Goal: Information Seeking & Learning: Learn about a topic

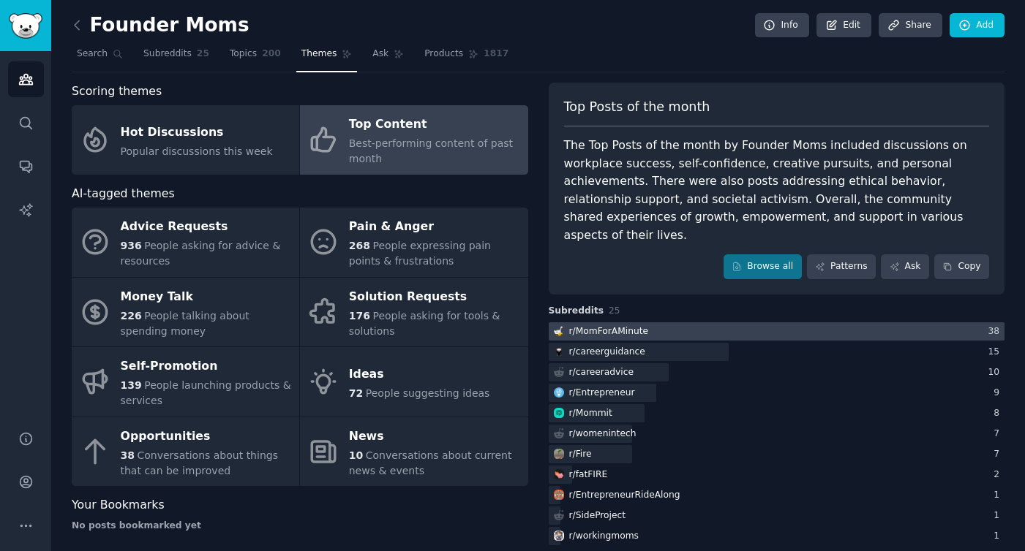
click at [674, 323] on div at bounding box center [777, 332] width 456 height 18
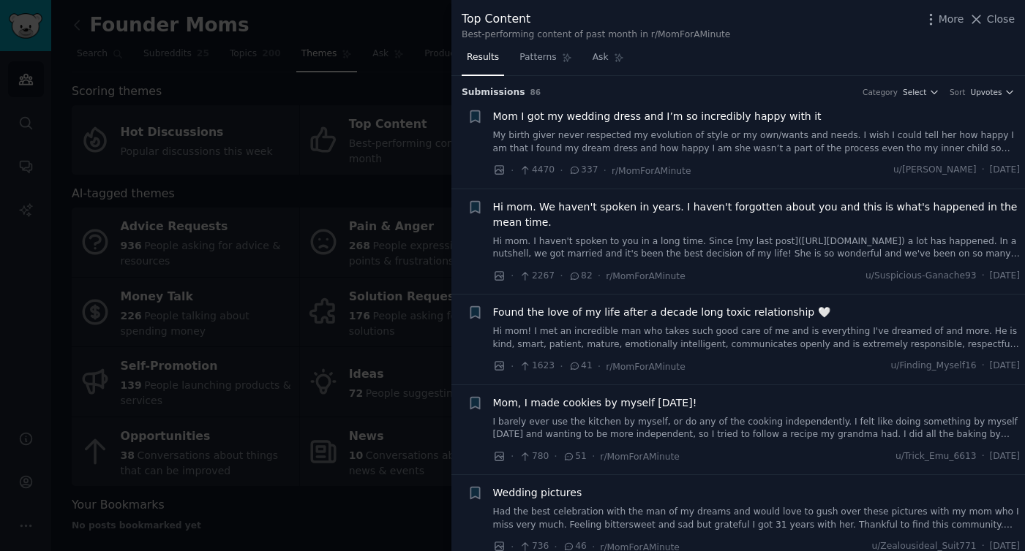
click at [358, 95] on div at bounding box center [512, 275] width 1025 height 551
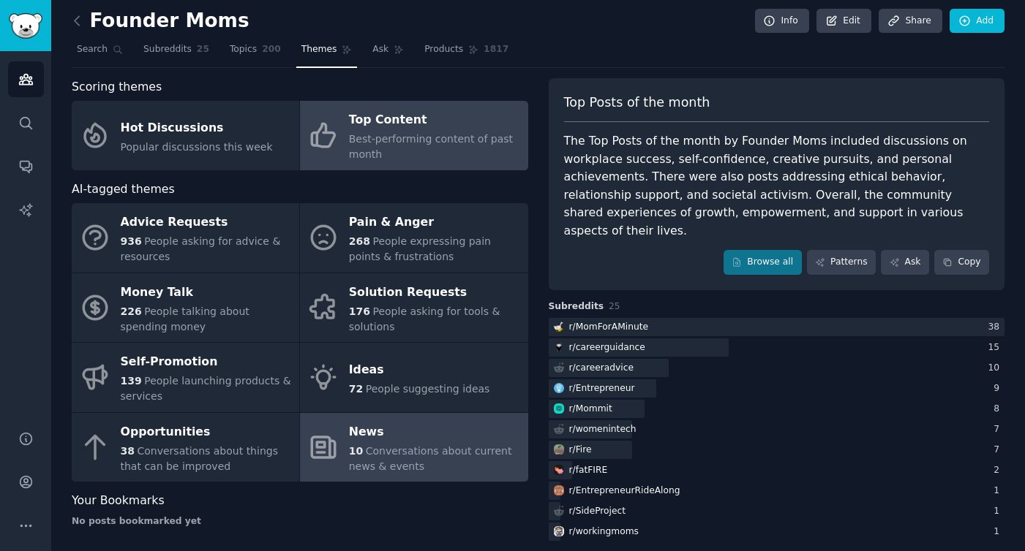
scroll to position [6, 0]
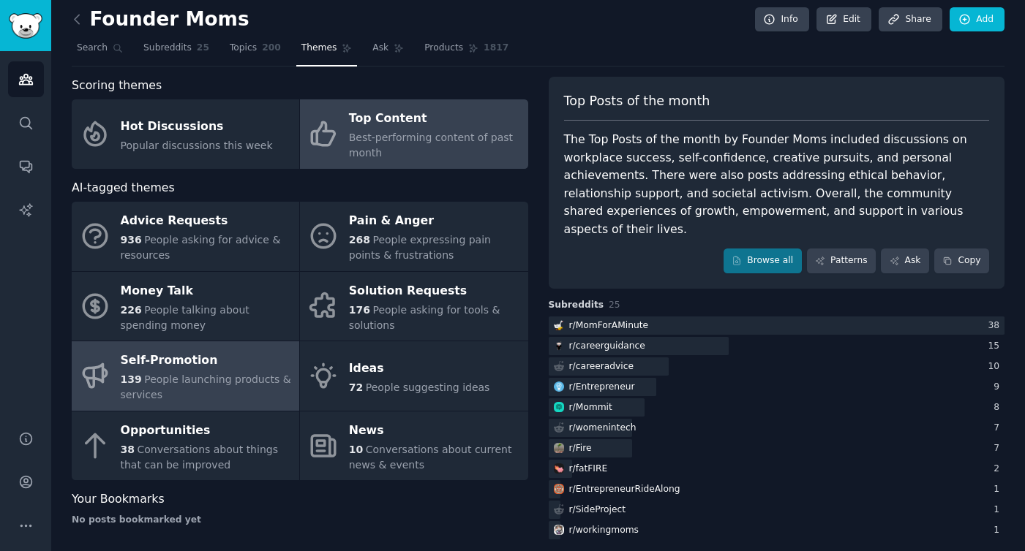
click at [204, 381] on span "People launching products & services" at bounding box center [206, 387] width 170 height 27
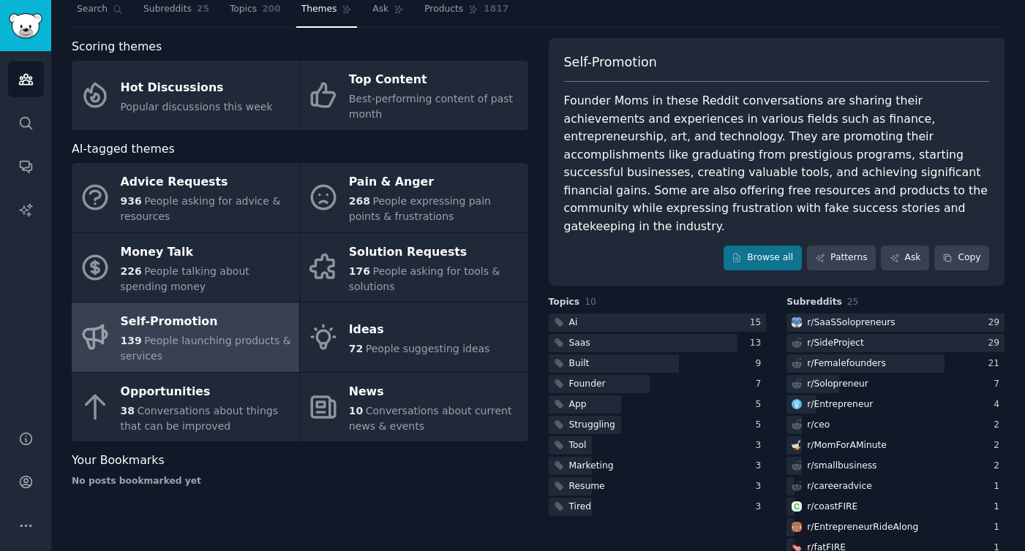
scroll to position [50, 0]
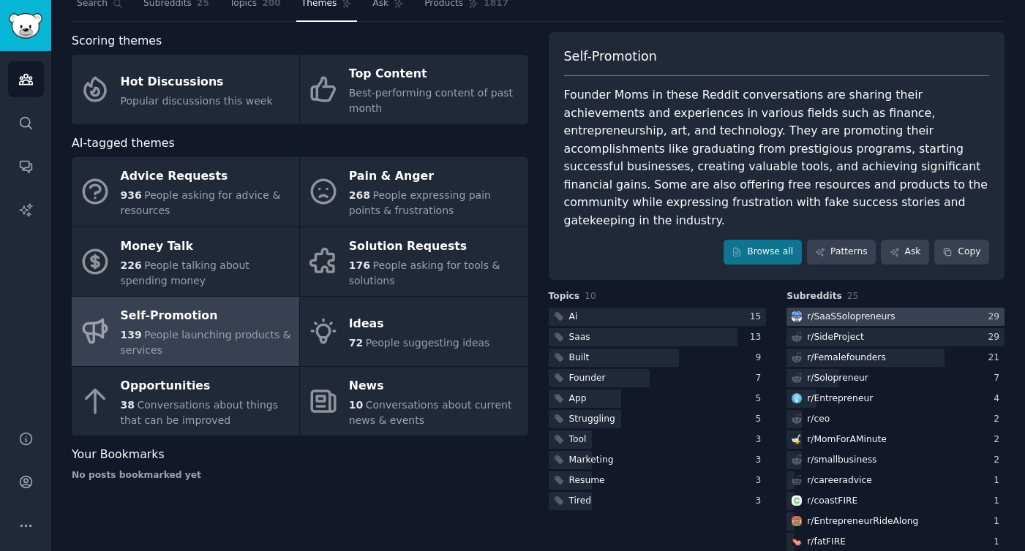
click at [891, 308] on div at bounding box center [895, 317] width 218 height 18
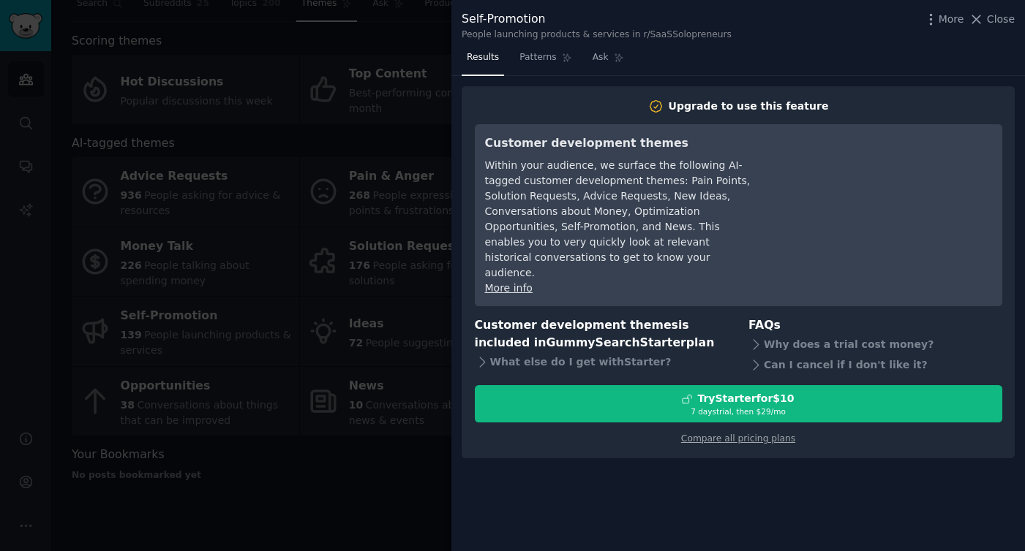
click at [431, 355] on div at bounding box center [512, 275] width 1025 height 551
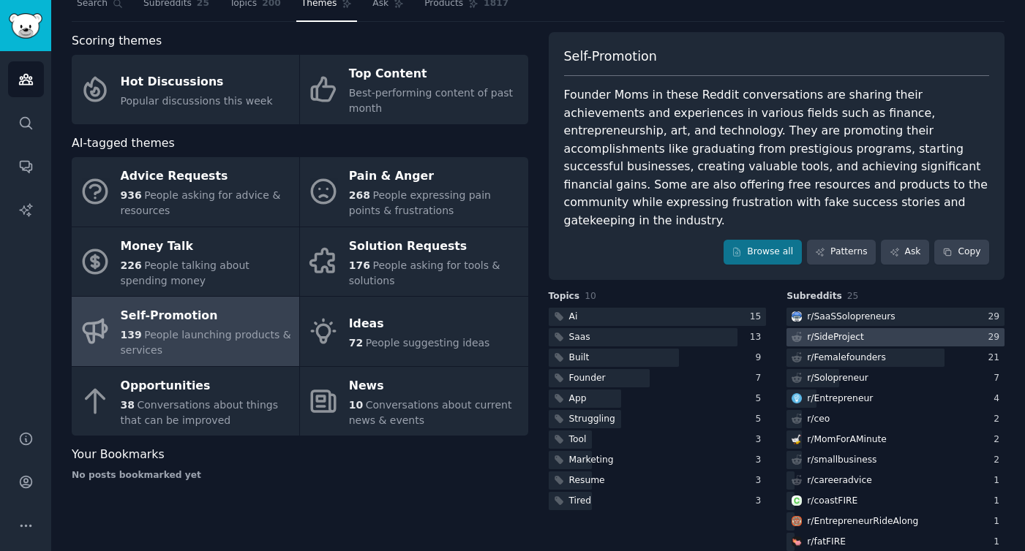
click at [824, 331] on div "r/ SideProject" at bounding box center [835, 337] width 57 height 13
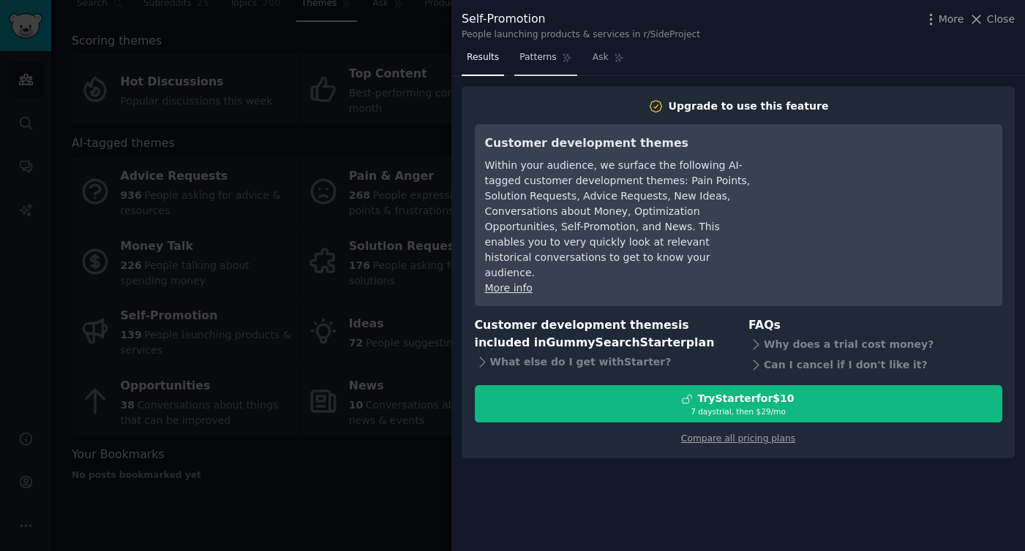
click at [540, 59] on span "Patterns" at bounding box center [537, 57] width 37 height 13
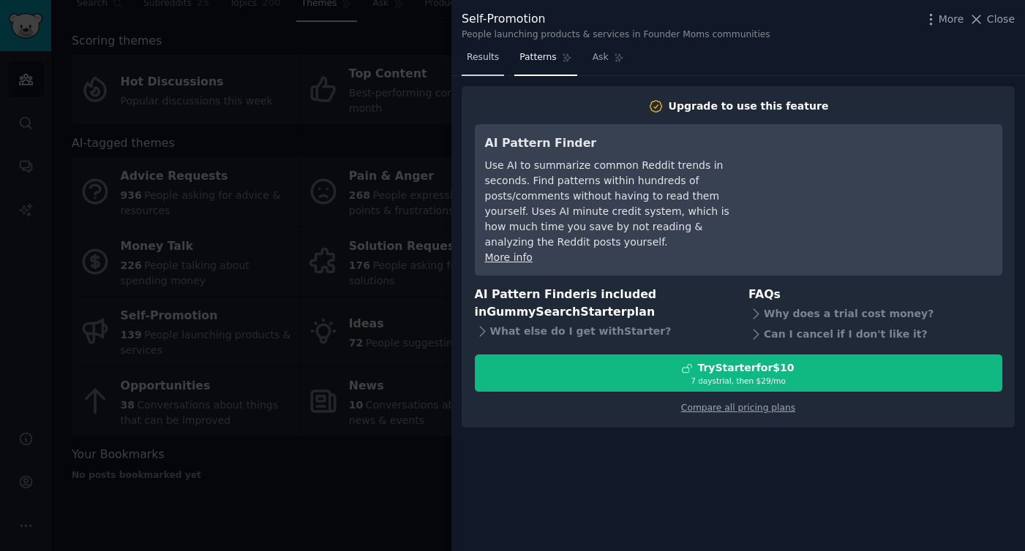
click at [475, 63] on span "Results" at bounding box center [483, 57] width 32 height 13
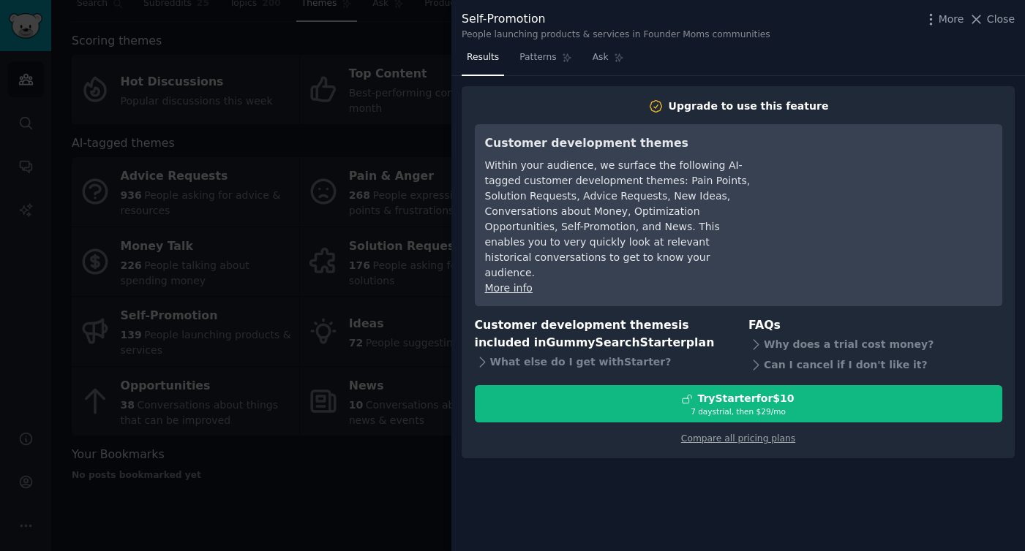
click at [381, 359] on div at bounding box center [512, 275] width 1025 height 551
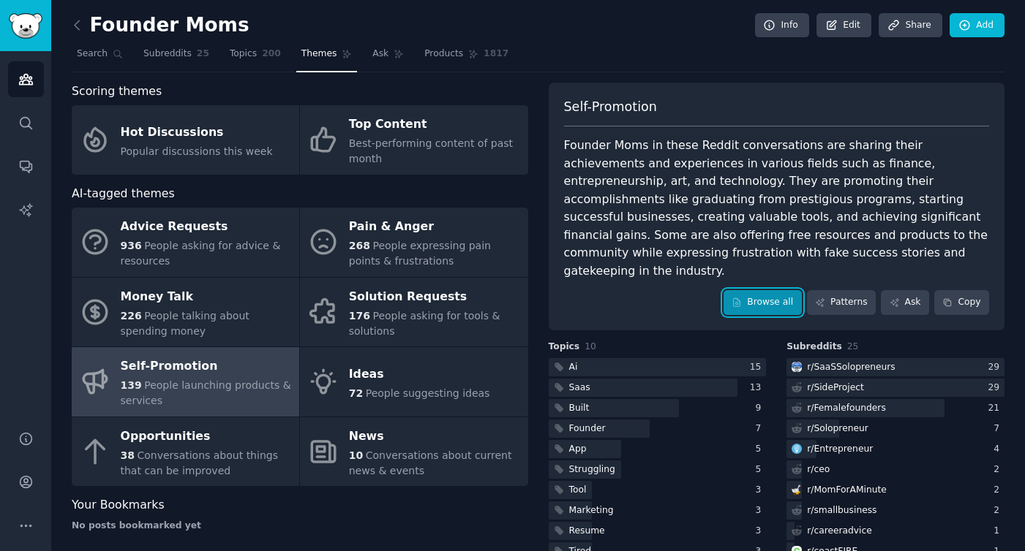
click at [746, 290] on link "Browse all" at bounding box center [762, 302] width 78 height 25
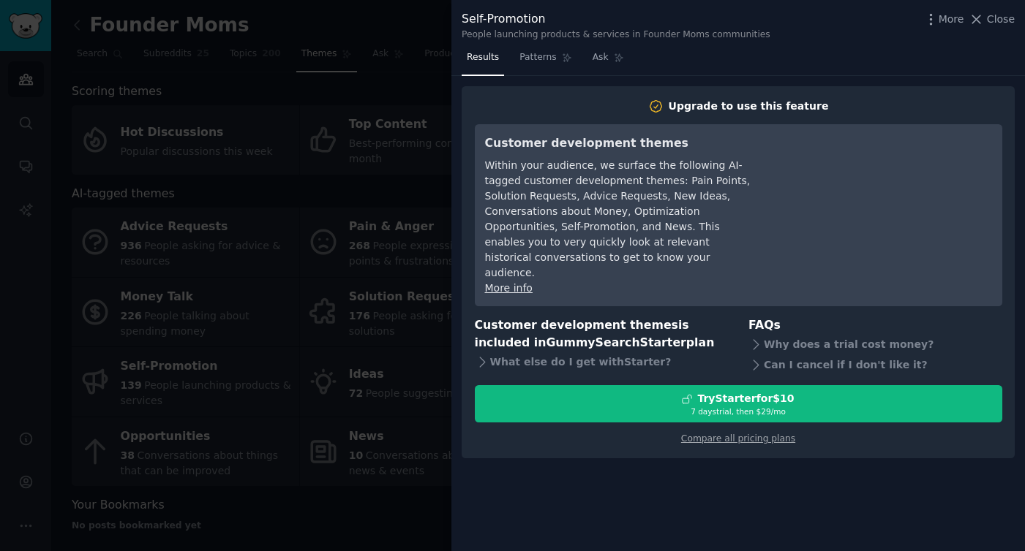
click at [404, 305] on div at bounding box center [512, 275] width 1025 height 551
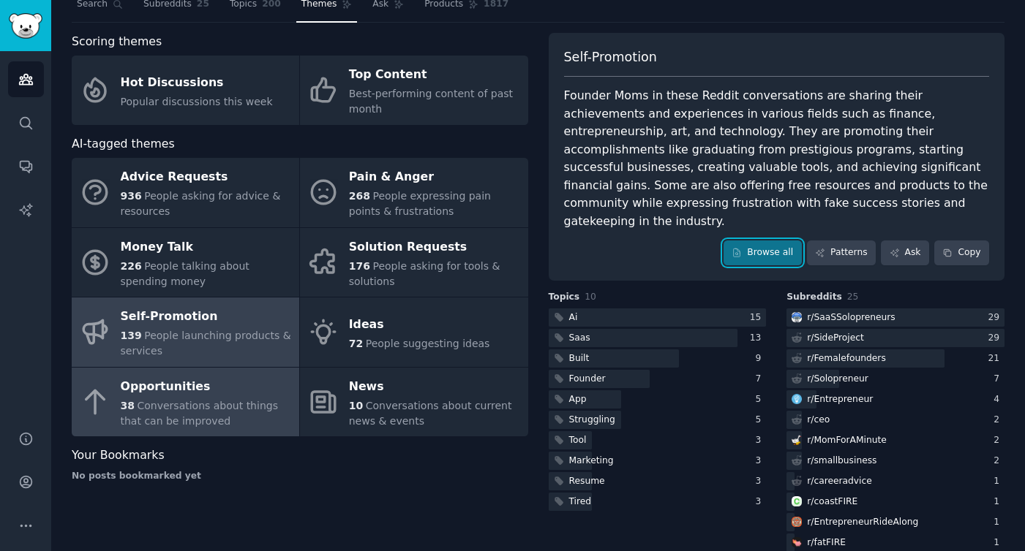
scroll to position [55, 0]
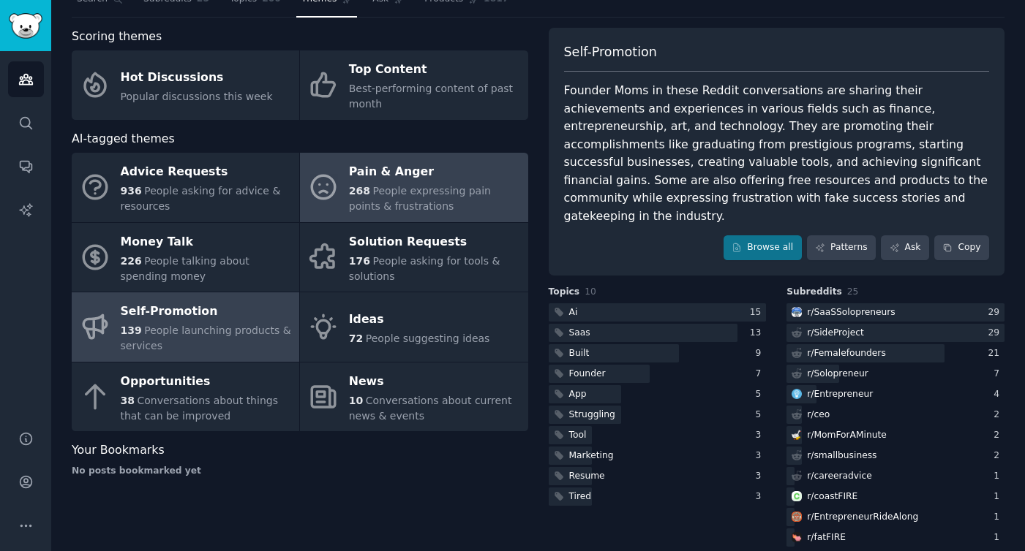
click at [407, 192] on span "People expressing pain points & frustrations" at bounding box center [420, 198] width 142 height 27
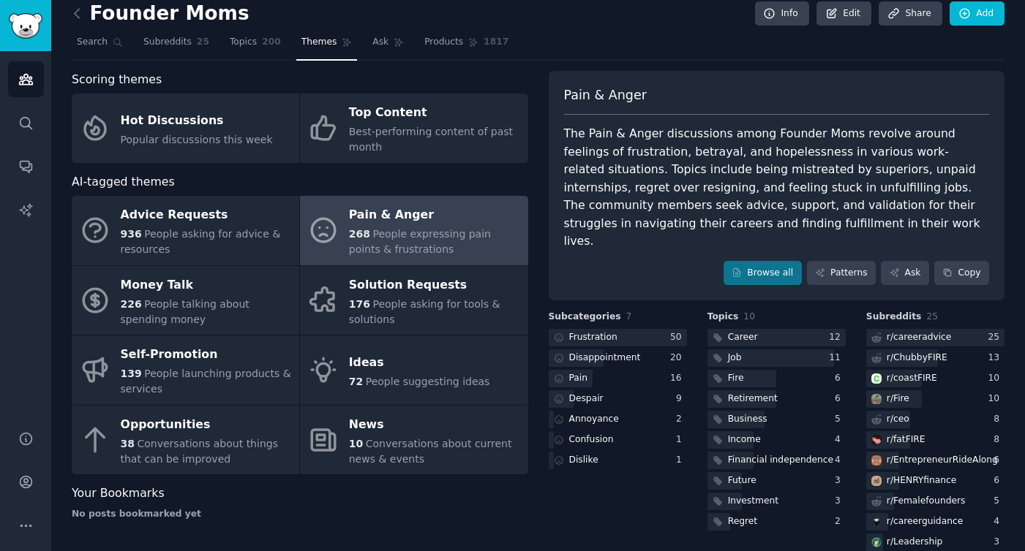
scroll to position [37, 0]
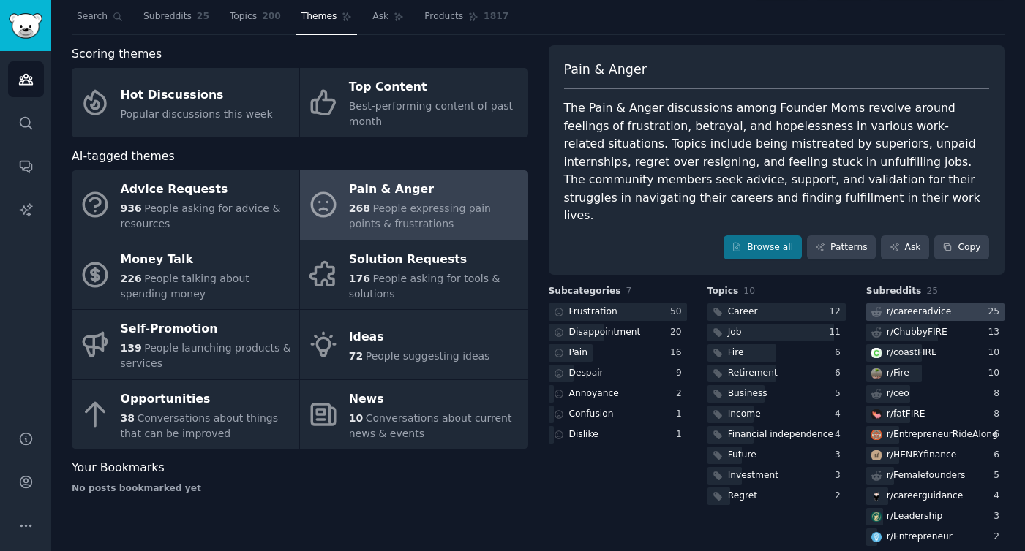
click at [916, 306] on div "r/ careeradvice" at bounding box center [918, 312] width 65 height 13
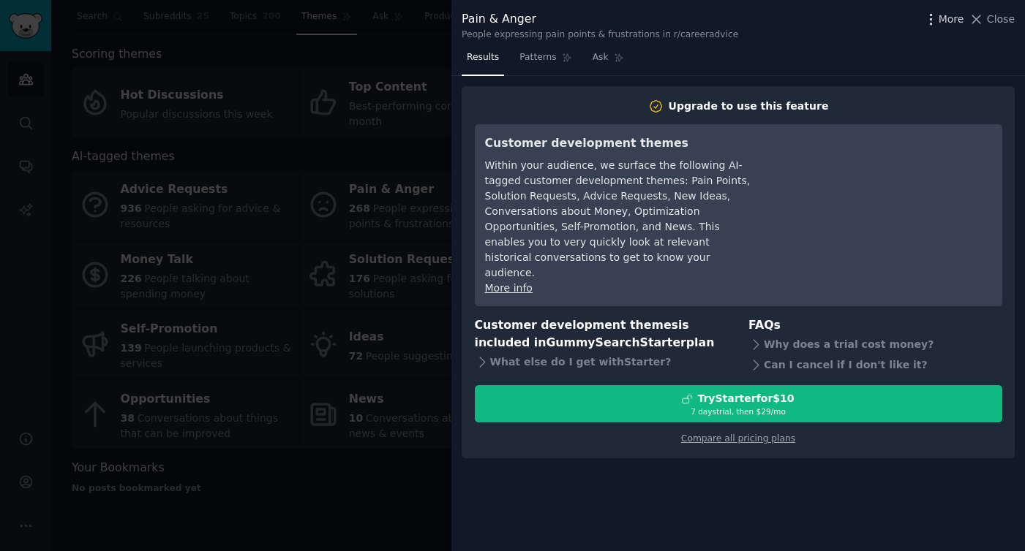
click at [960, 14] on span "More" at bounding box center [951, 19] width 26 height 15
click at [996, 20] on span "Close" at bounding box center [1001, 19] width 28 height 15
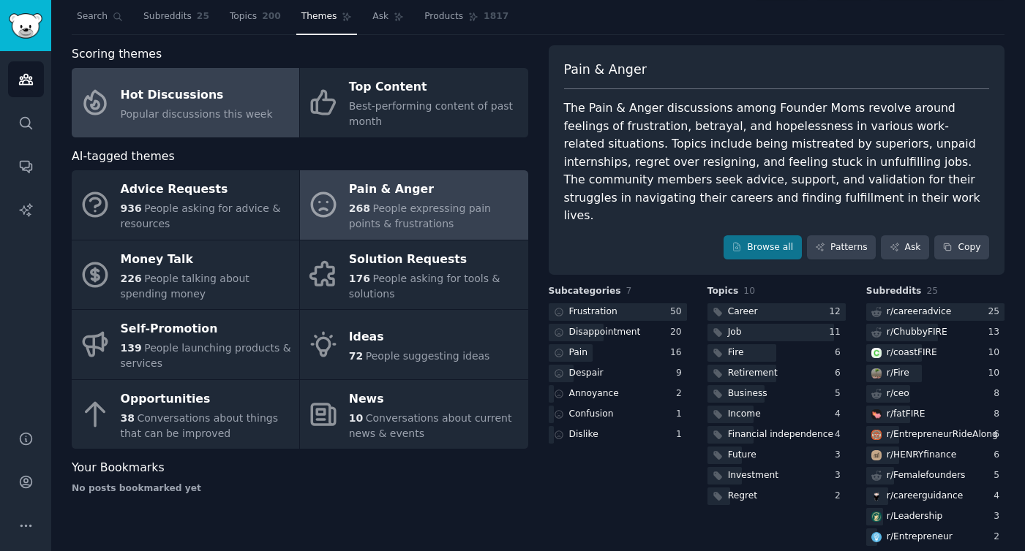
click at [284, 99] on link "Hot Discussions Popular discussions this week" at bounding box center [185, 102] width 227 height 69
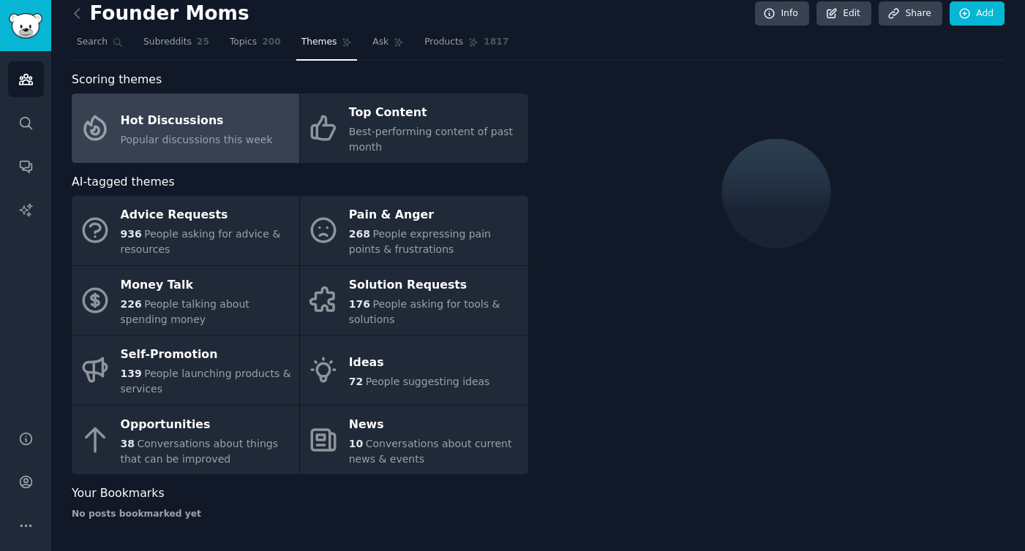
scroll to position [37, 0]
